Goal: Transaction & Acquisition: Purchase product/service

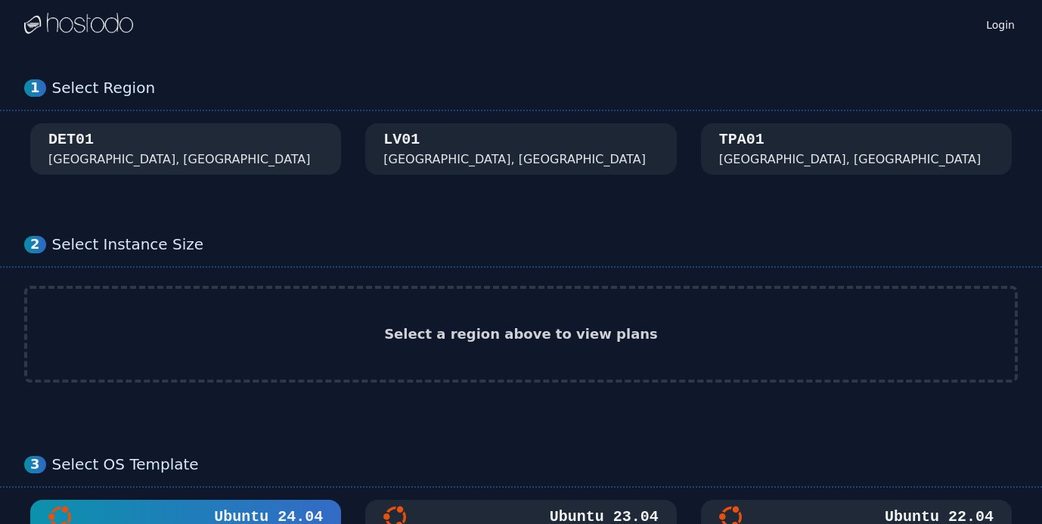
click at [178, 141] on div "DET01 [GEOGRAPHIC_DATA], [GEOGRAPHIC_DATA]" at bounding box center [185, 148] width 274 height 39
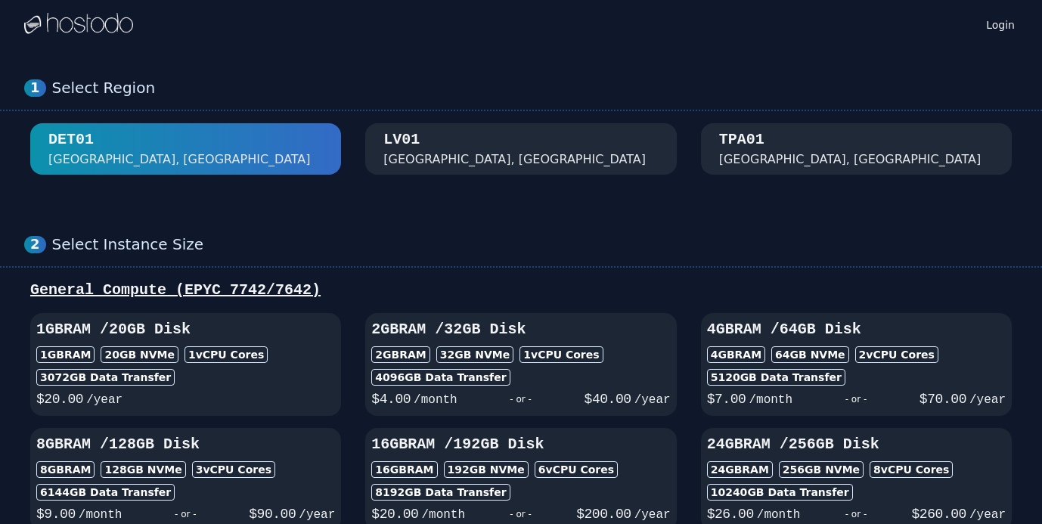
click at [442, 155] on div "[GEOGRAPHIC_DATA], [GEOGRAPHIC_DATA]" at bounding box center [514, 159] width 262 height 18
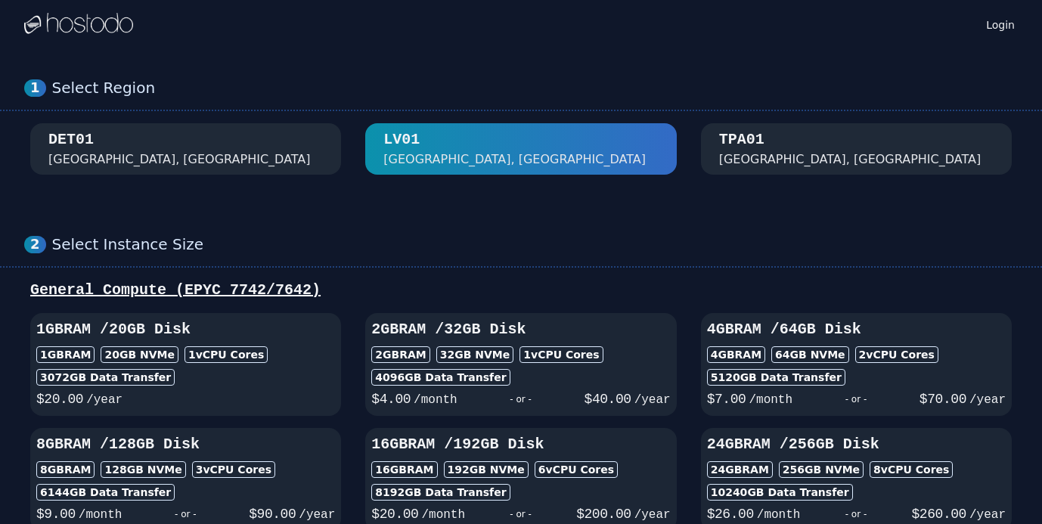
click at [257, 148] on div "DET01 [GEOGRAPHIC_DATA], [GEOGRAPHIC_DATA]" at bounding box center [185, 148] width 274 height 39
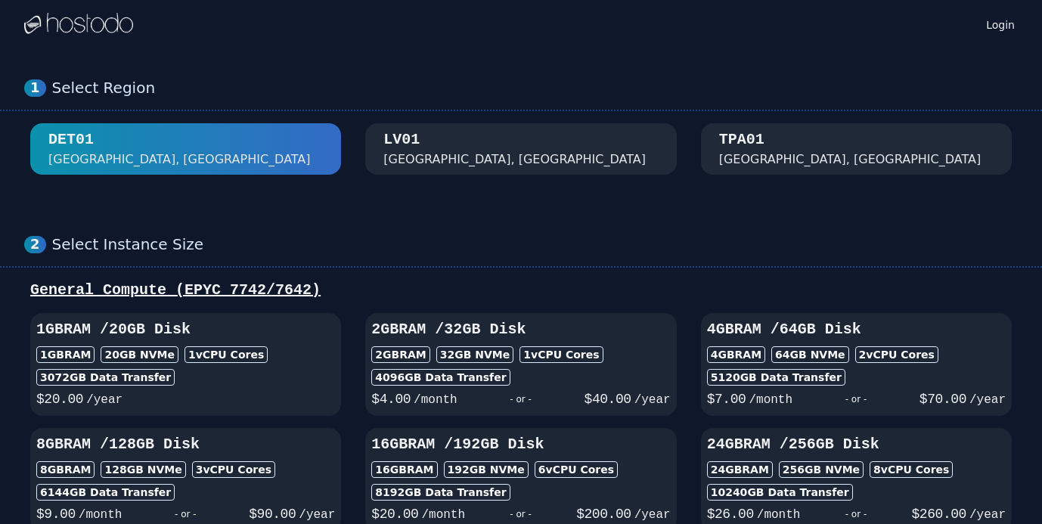
click at [792, 158] on div "TPA01 Tampa, FL" at bounding box center [856, 148] width 274 height 39
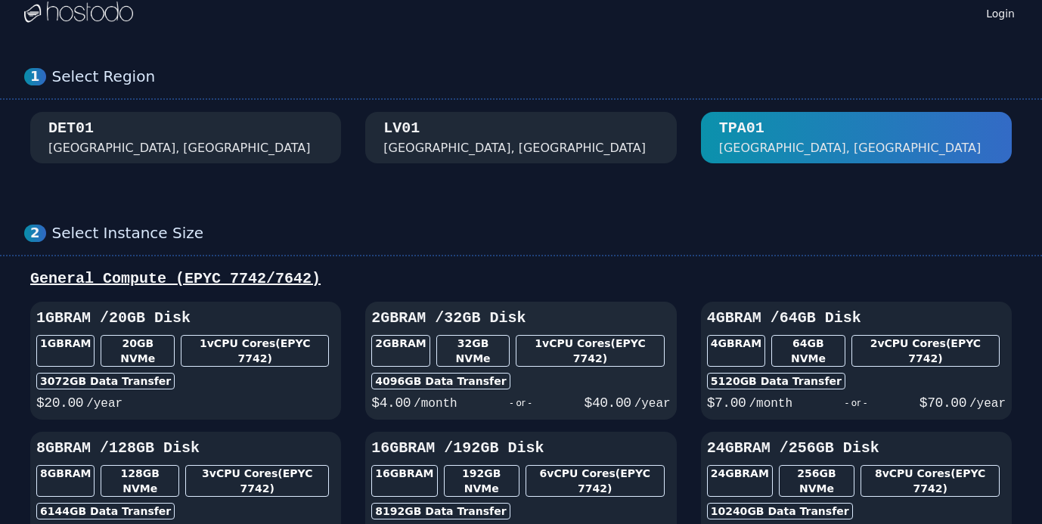
scroll to position [10, 0]
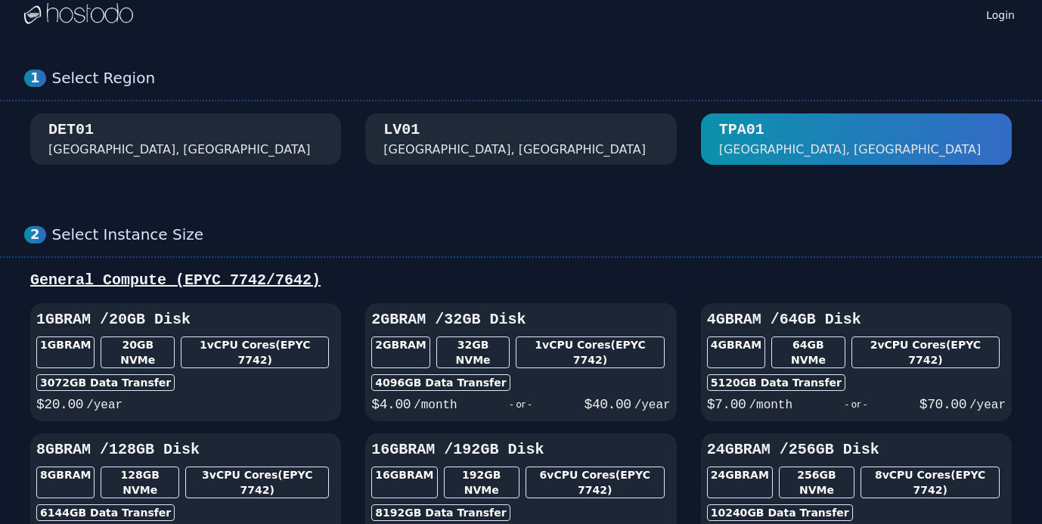
click at [141, 145] on div "DET01 Detroit, MI" at bounding box center [185, 138] width 274 height 39
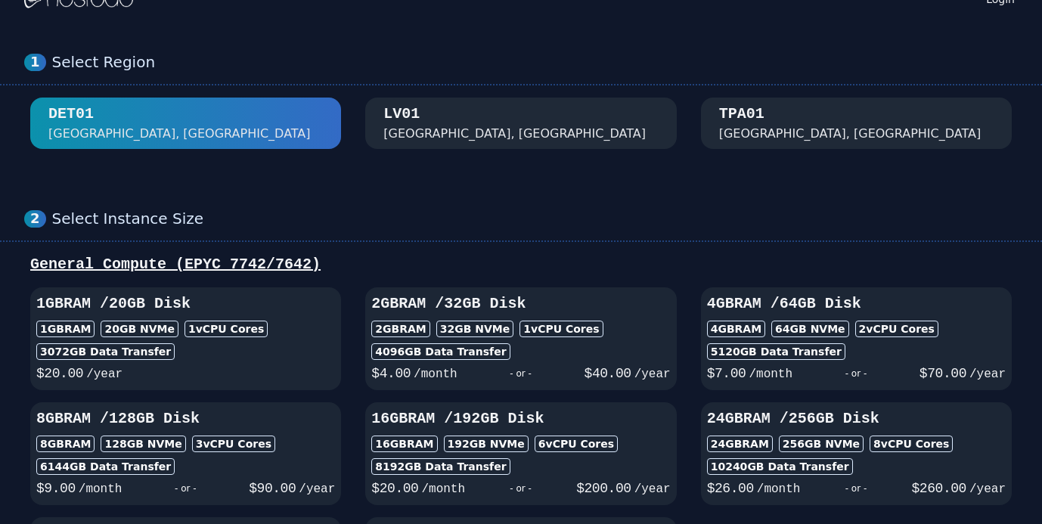
scroll to position [48, 0]
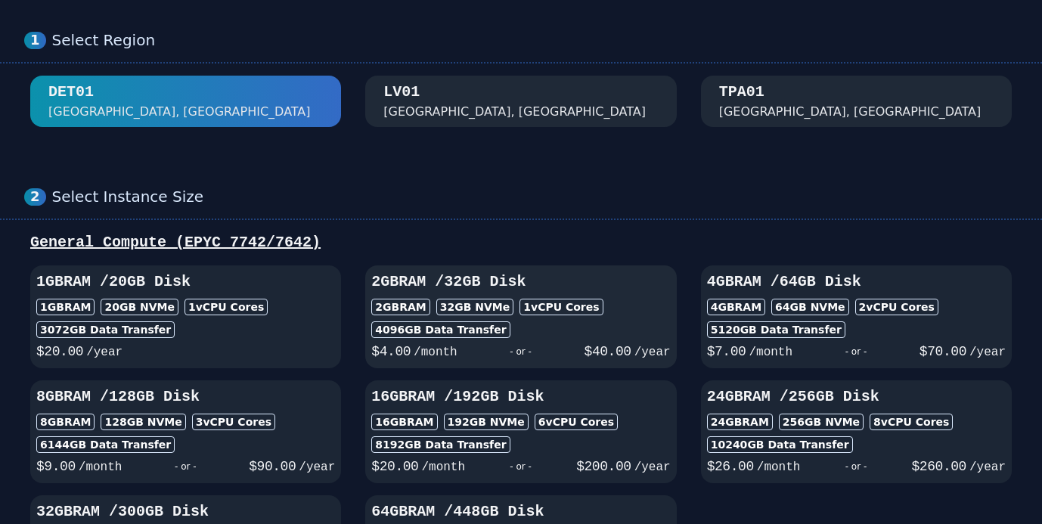
click at [632, 299] on div "2GB RAM 32 GB NVMe 1 vCPU Cores" at bounding box center [520, 307] width 299 height 17
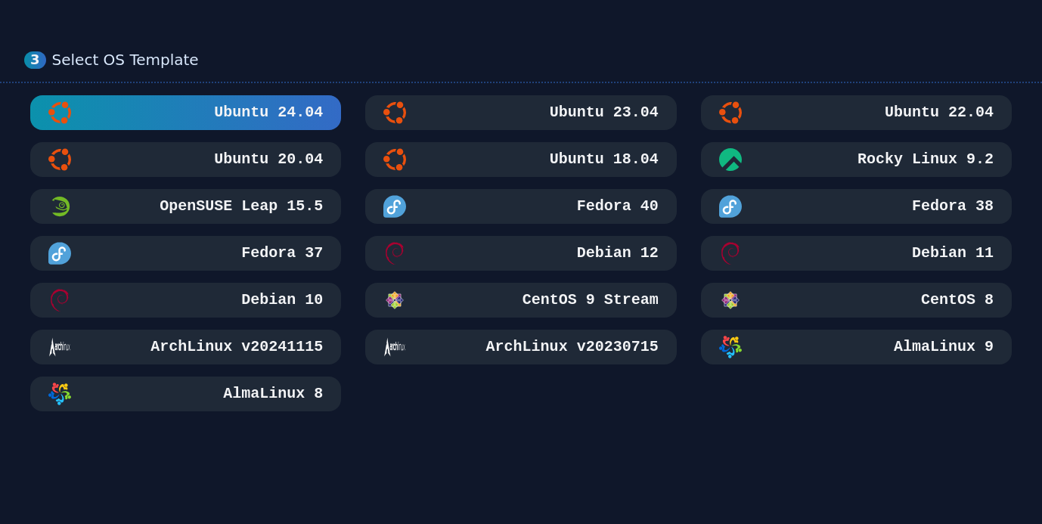
scroll to position [180, 0]
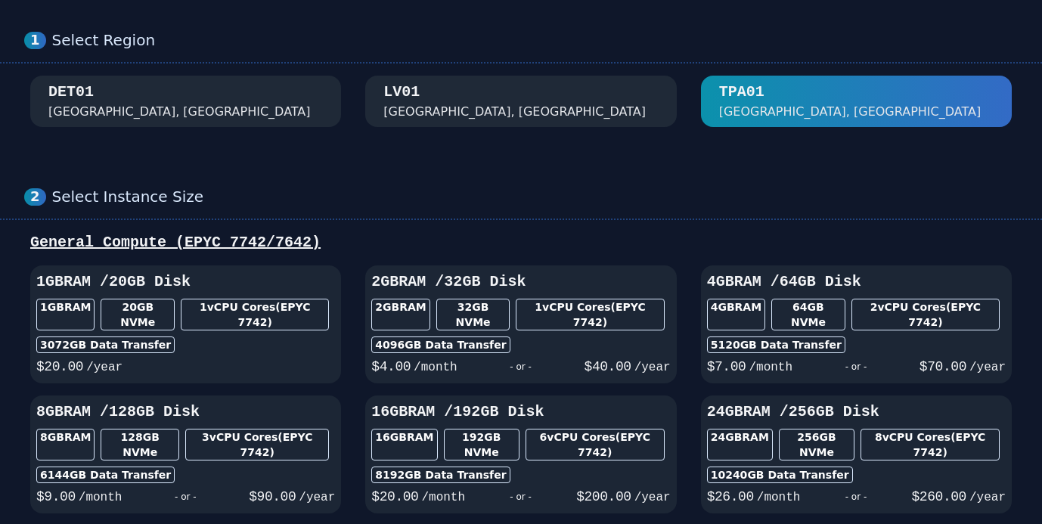
scroll to position [10, 0]
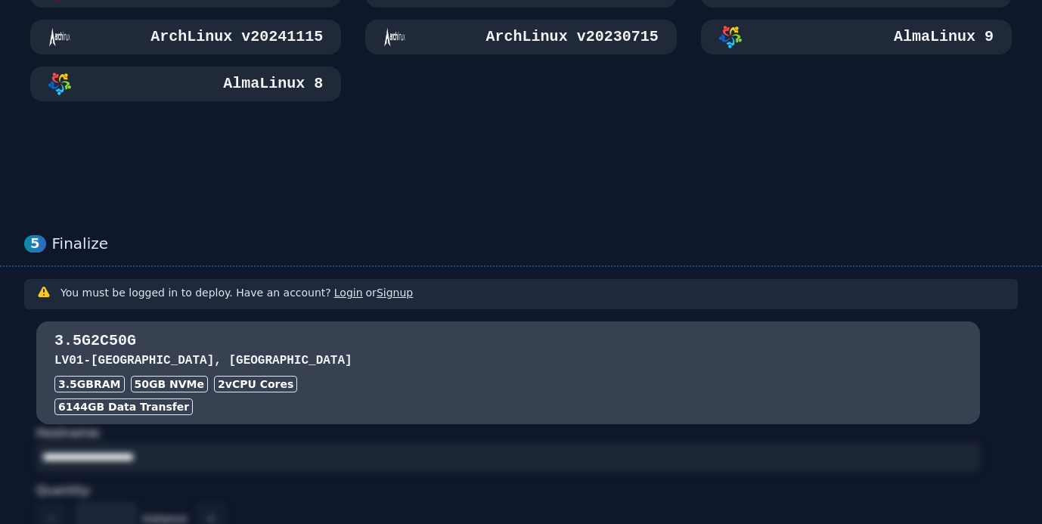
scroll to position [1357, 0]
